Goal: Task Accomplishment & Management: Use online tool/utility

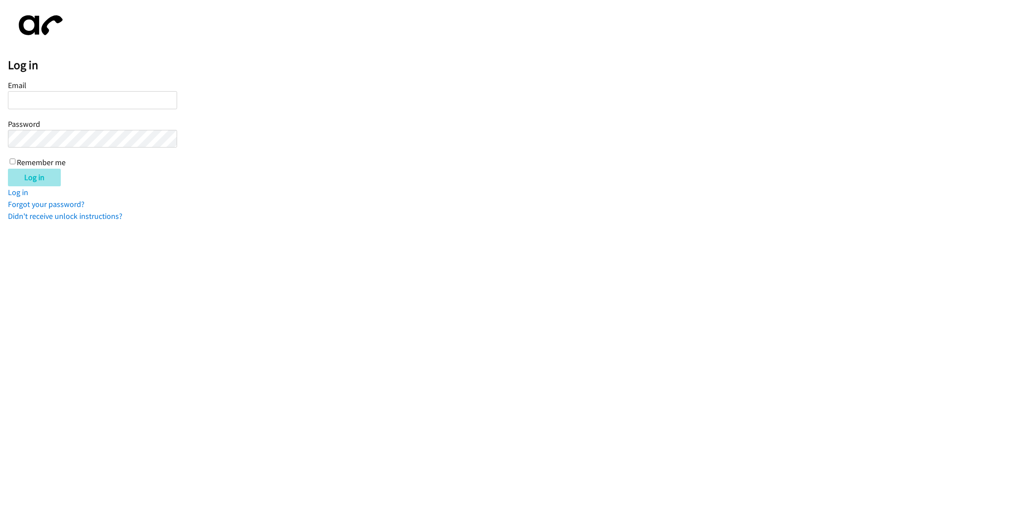
type input "hcavalli@elevatemyeyes.com"
click at [42, 178] on input "Log in" at bounding box center [34, 178] width 53 height 18
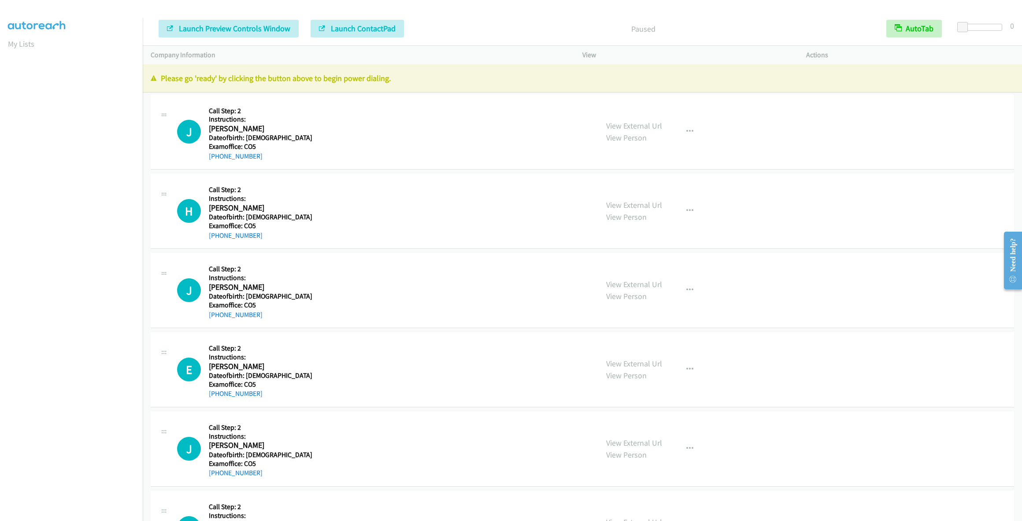
click at [1, 59] on aside "My Lists" at bounding box center [71, 130] width 143 height 224
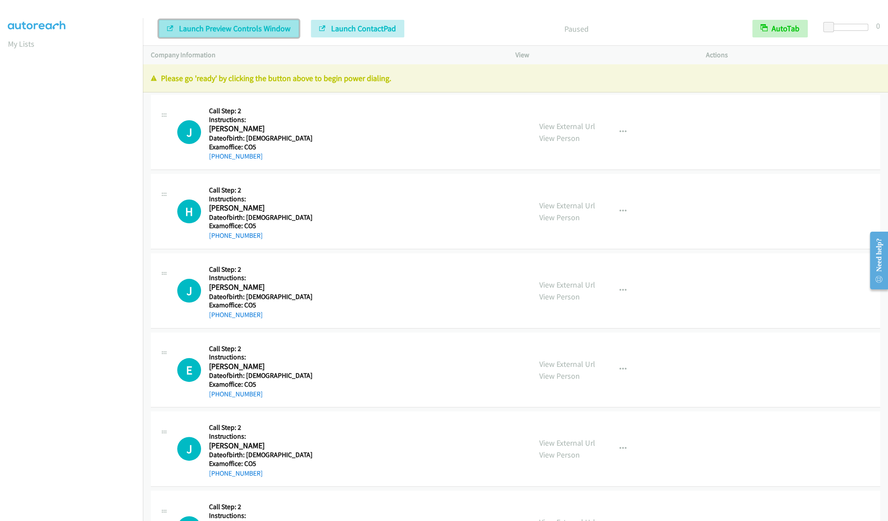
click at [199, 24] on span "Launch Preview Controls Window" at bounding box center [234, 28] width 111 height 10
click at [339, 29] on span "Launch ContactPad" at bounding box center [363, 28] width 65 height 10
